Goal: Check status: Check status

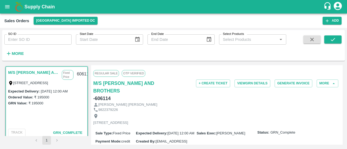
scroll to position [150, 0]
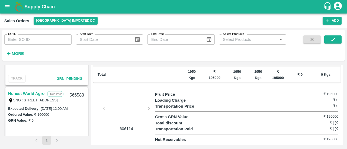
drag, startPoint x: 0, startPoint y: 0, endPoint x: 36, endPoint y: 9, distance: 36.7
click at [36, 9] on b "Supply Chain" at bounding box center [39, 6] width 30 height 5
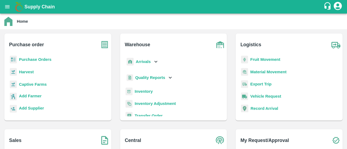
scroll to position [3, 0]
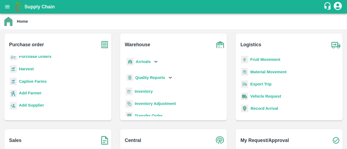
click at [45, 56] on b "Purchase Orders" at bounding box center [35, 57] width 33 height 4
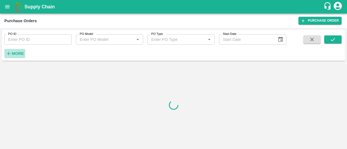
click at [18, 55] on strong "More" at bounding box center [18, 54] width 12 height 4
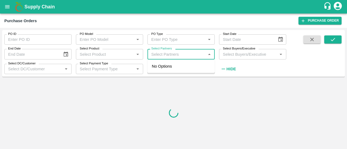
click at [166, 51] on input "Select Partners" at bounding box center [176, 54] width 55 height 7
type input "narayana"
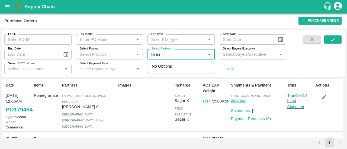
type input "kiran"
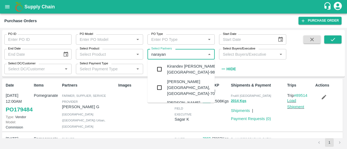
type input "narayana"
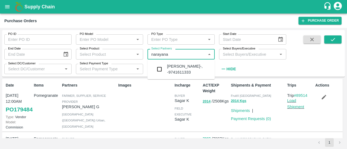
click at [171, 67] on div "NARAYANASWAMY KIRAN-, -9741611333" at bounding box center [188, 69] width 43 height 12
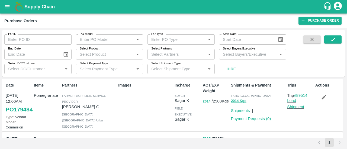
click at [28, 5] on b "Supply Chain" at bounding box center [39, 6] width 30 height 5
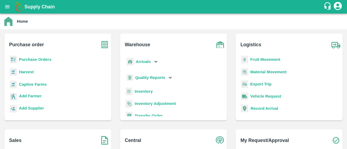
click at [42, 58] on b "Purchase Orders" at bounding box center [35, 59] width 33 height 4
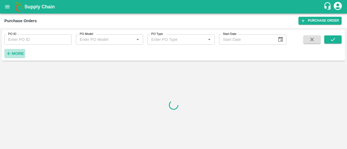
click at [11, 55] on icon "button" at bounding box center [9, 54] width 6 height 6
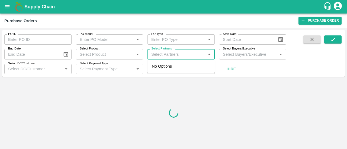
click at [161, 54] on input "Select Partners" at bounding box center [176, 54] width 55 height 7
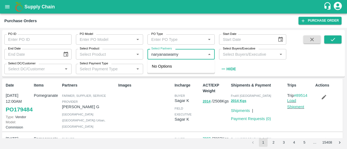
click at [166, 55] on input "Select Partners" at bounding box center [176, 54] width 55 height 7
click at [182, 56] on input "Select Partners" at bounding box center [176, 54] width 55 height 7
type input "naryana swamy kiran"
click at [185, 55] on input "Select Partners" at bounding box center [176, 54] width 55 height 7
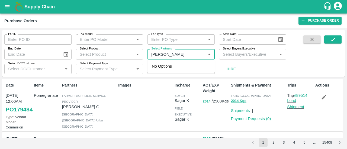
click at [185, 55] on input "Select Partners" at bounding box center [176, 54] width 55 height 7
type input "N"
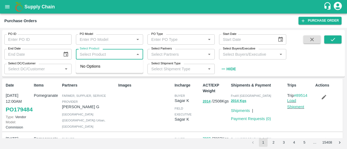
click at [105, 56] on input "Select Product" at bounding box center [105, 54] width 55 height 7
type input "o"
click at [98, 55] on input "Select Product" at bounding box center [105, 54] width 55 height 7
click at [100, 55] on input "Select Product" at bounding box center [105, 54] width 55 height 7
type input "mandarin"
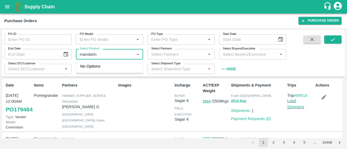
click at [111, 58] on input "Select Product" at bounding box center [105, 54] width 55 height 7
click at [109, 56] on input "Select Product" at bounding box center [105, 54] width 55 height 7
type input "s"
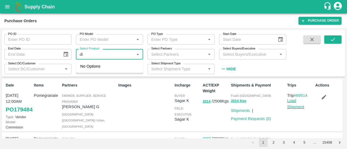
type input "d"
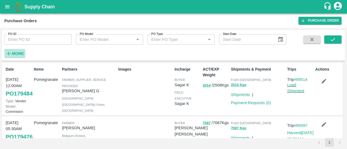
click at [20, 55] on strong "More" at bounding box center [18, 54] width 12 height 4
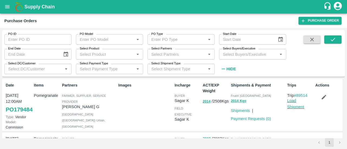
click at [97, 59] on div "Select Product   *" at bounding box center [109, 54] width 67 height 10
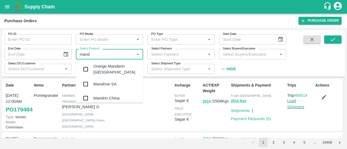
type input "manda"
click at [106, 86] on div "Mandarin SA -DI" at bounding box center [108, 84] width 30 height 6
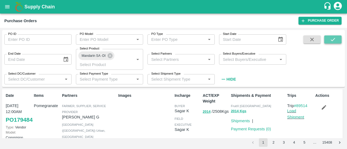
click at [335, 39] on icon "submit" at bounding box center [333, 40] width 6 height 6
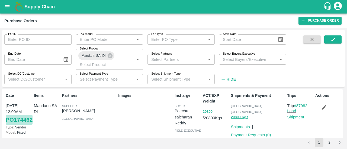
click at [15, 119] on link "PO 174462" at bounding box center [19, 120] width 27 height 10
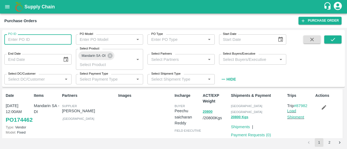
click at [42, 40] on input "PO ID" at bounding box center [37, 39] width 67 height 10
click at [41, 5] on b "Supply Chain" at bounding box center [39, 6] width 30 height 5
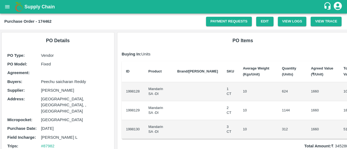
click at [46, 22] on b "Purchase Order - 174462" at bounding box center [27, 21] width 47 height 4
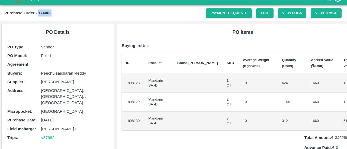
scroll to position [9, 0]
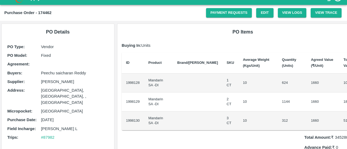
click at [162, 47] on p "Buying In: Units" at bounding box center [243, 46] width 242 height 6
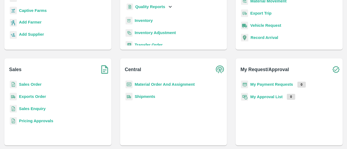
scroll to position [71, 0]
click at [30, 83] on b "Sales Order" at bounding box center [30, 84] width 23 height 4
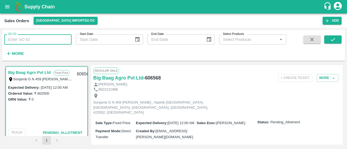
click at [46, 40] on input "SO ID" at bounding box center [37, 39] width 67 height 10
paste input "606163"
type input "606163"
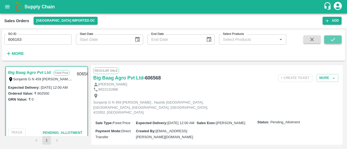
click at [333, 40] on icon "submit" at bounding box center [333, 39] width 4 height 3
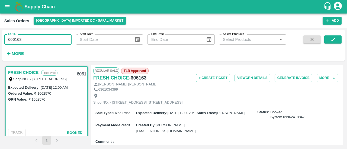
click at [31, 41] on input "606163" at bounding box center [37, 39] width 67 height 10
type input "606163"
paste input "text"
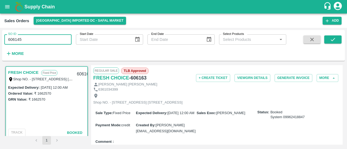
paste input "text"
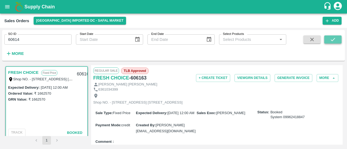
click at [338, 43] on button "submit" at bounding box center [332, 40] width 17 height 8
click at [44, 40] on input "60614" at bounding box center [37, 39] width 67 height 10
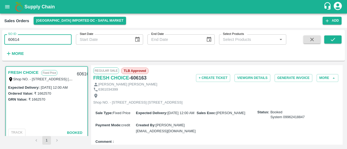
click at [44, 40] on input "60614" at bounding box center [37, 39] width 67 height 10
type input "60614"
paste input "text"
type input "606145"
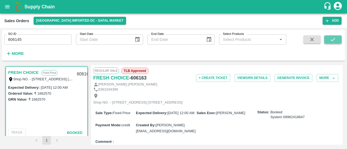
click at [333, 40] on icon "submit" at bounding box center [333, 39] width 4 height 3
